Goal: Complete application form: Complete application form

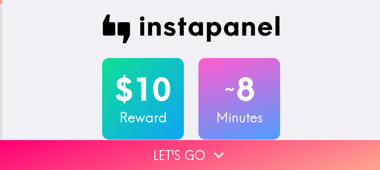
scroll to position [45, 0]
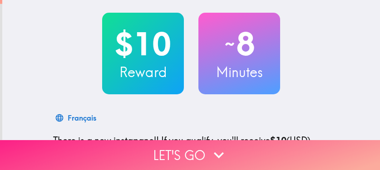
drag, startPoint x: 0, startPoint y: 0, endPoint x: 289, endPoint y: 149, distance: 325.3
click at [289, 149] on button "Let's go" at bounding box center [190, 155] width 380 height 30
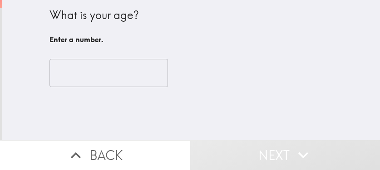
click at [92, 76] on input "number" at bounding box center [109, 73] width 119 height 28
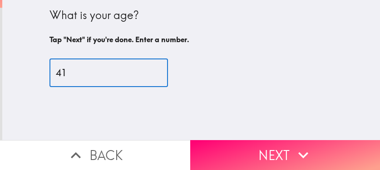
type input "41"
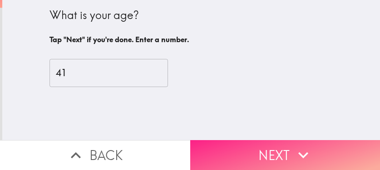
click at [269, 143] on button "Next" at bounding box center [285, 155] width 190 height 30
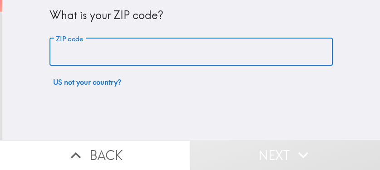
click at [224, 57] on input "ZIP code" at bounding box center [191, 52] width 283 height 28
paste input "33621"
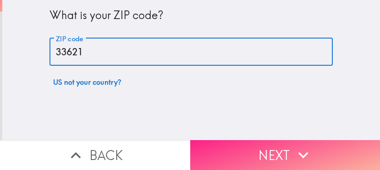
type input "33621"
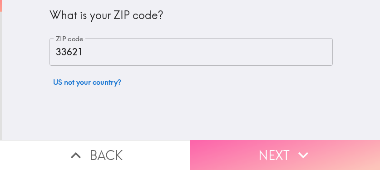
click at [286, 153] on button "Next" at bounding box center [285, 155] width 190 height 30
